Goal: Transaction & Acquisition: Download file/media

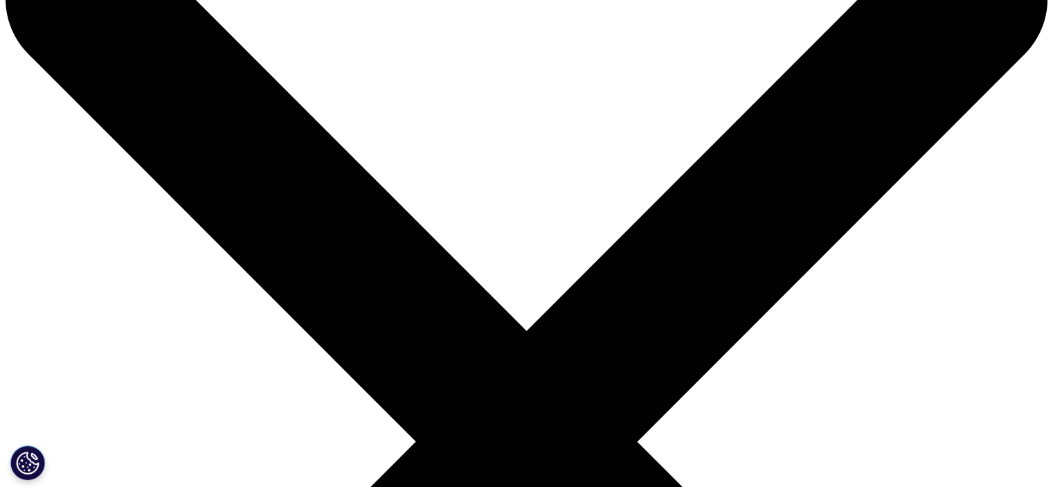
scroll to position [92, 0]
